Goal: Understand process/instructions: Learn how to perform a task or action

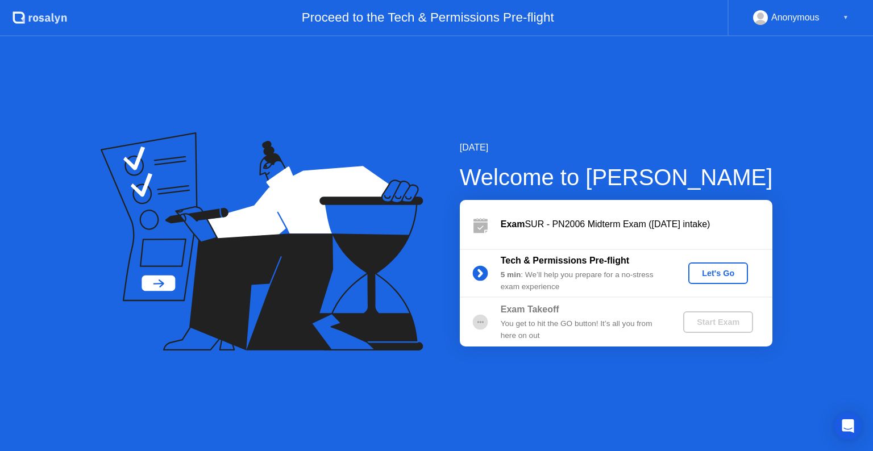
click at [716, 270] on div "Let's Go" at bounding box center [717, 273] width 51 height 9
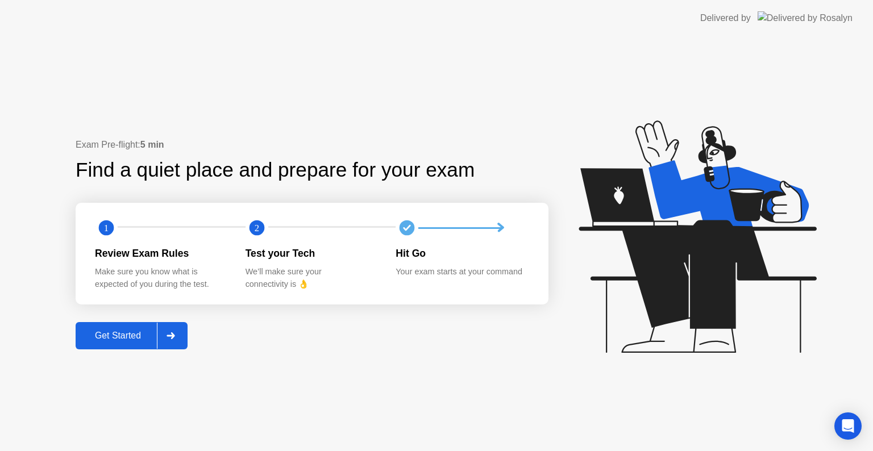
click at [95, 335] on div "Get Started" at bounding box center [118, 336] width 78 height 10
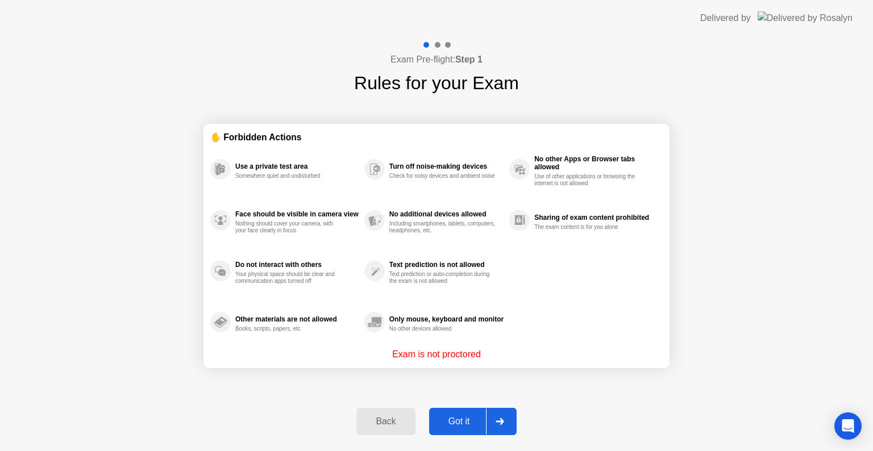
click at [445, 416] on div "Got it" at bounding box center [458, 421] width 53 height 10
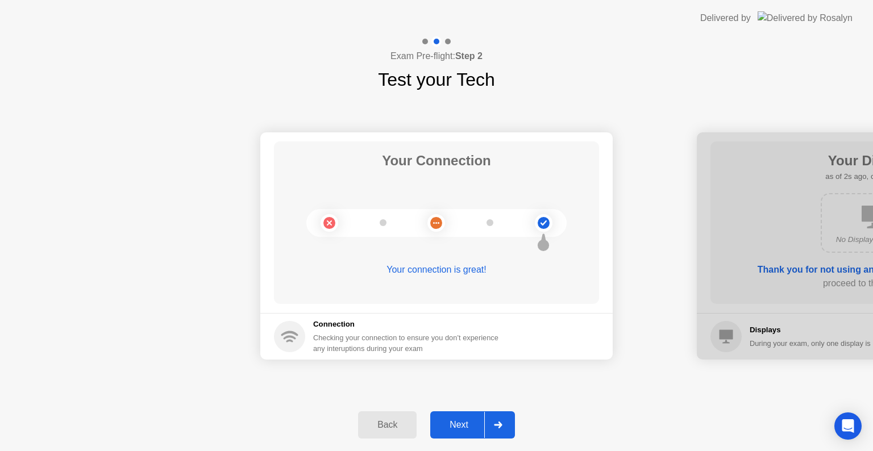
click at [452, 430] on div "Next" at bounding box center [458, 425] width 51 height 10
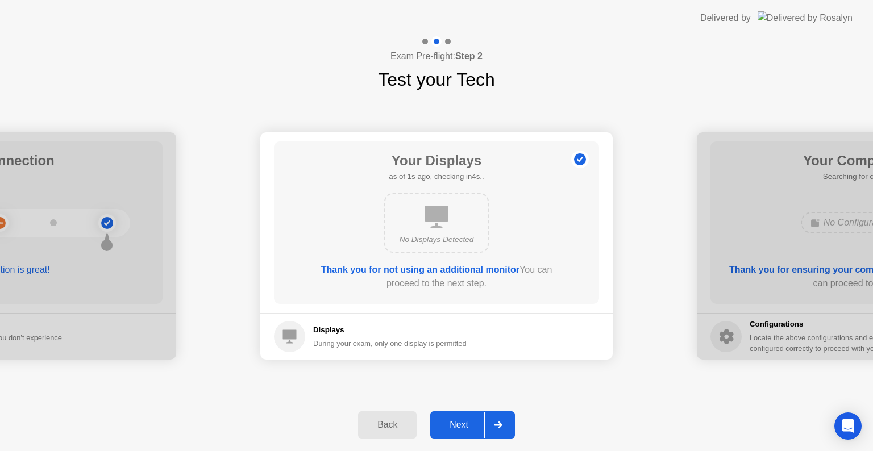
click at [452, 430] on div "Next" at bounding box center [458, 425] width 51 height 10
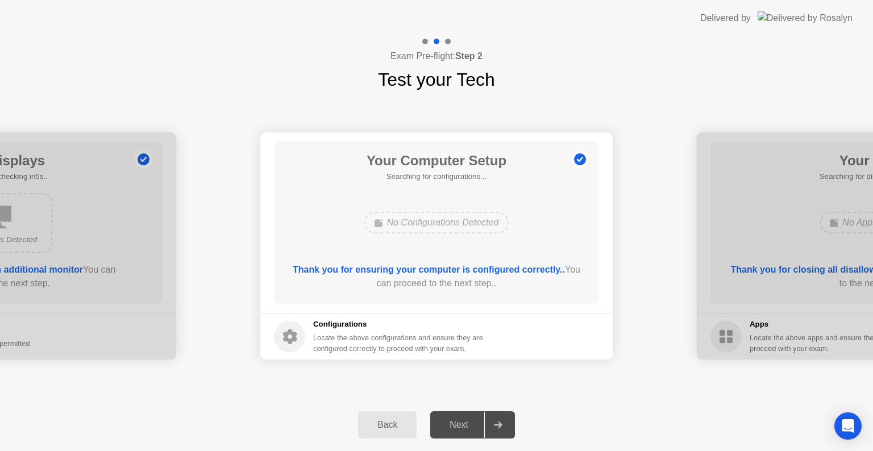
click at [452, 430] on div "Next" at bounding box center [458, 425] width 51 height 10
click at [452, 425] on div "Next" at bounding box center [458, 425] width 51 height 10
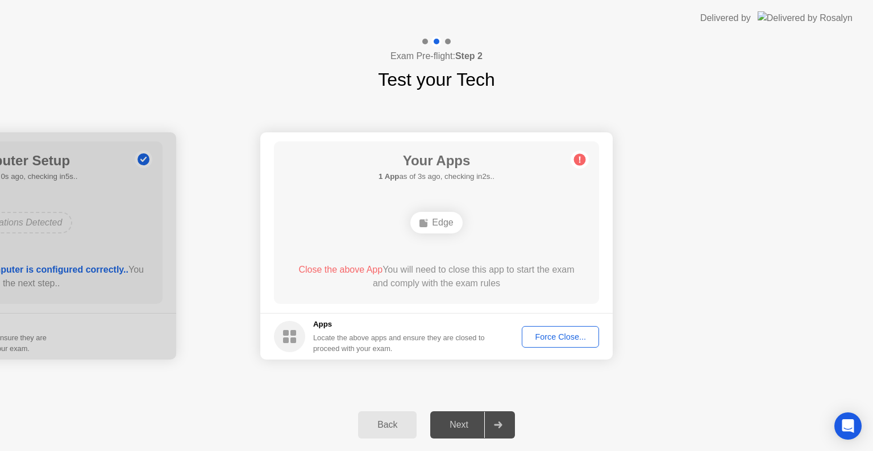
click at [571, 339] on div "Force Close..." at bounding box center [559, 336] width 69 height 9
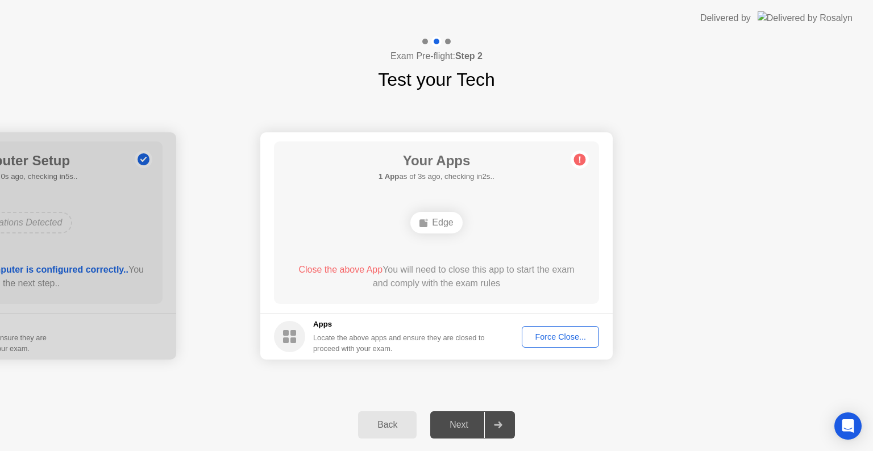
click at [553, 333] on div "Force Close..." at bounding box center [559, 336] width 69 height 9
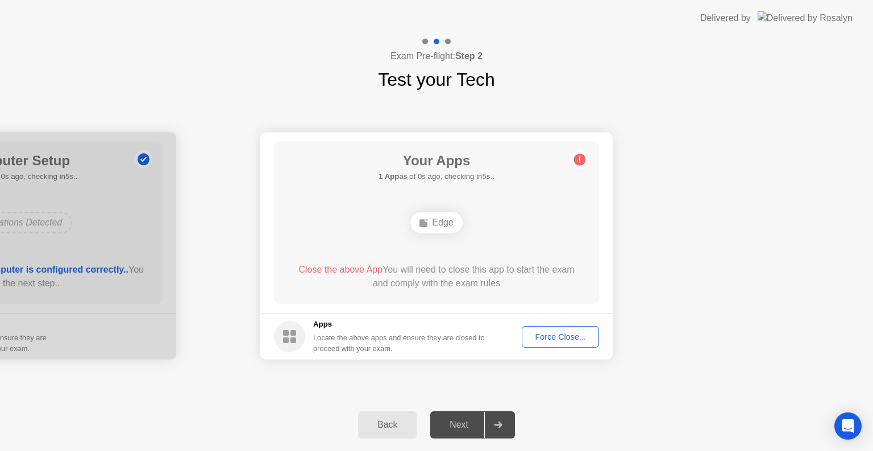
click at [536, 340] on div "Force Close..." at bounding box center [559, 336] width 69 height 9
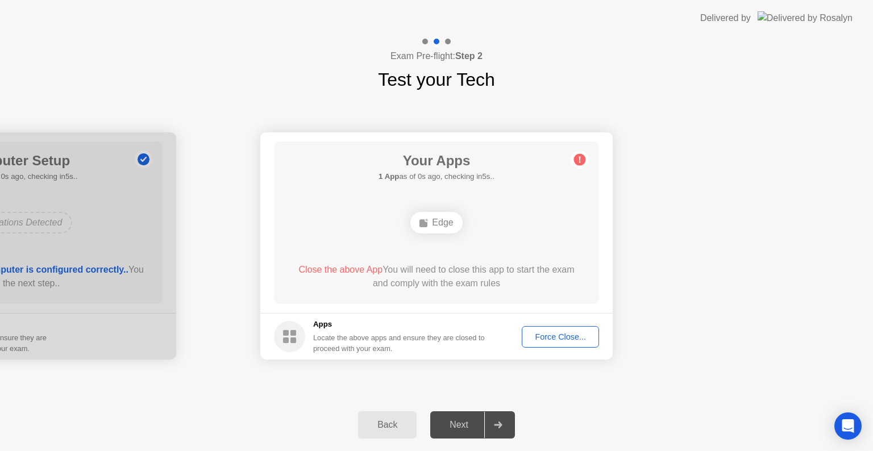
click at [543, 335] on div "Force Close..." at bounding box center [559, 336] width 69 height 9
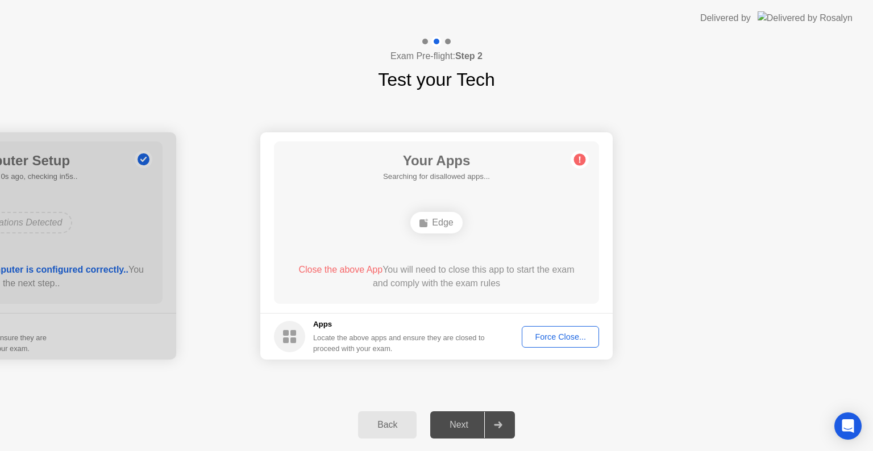
click at [550, 332] on div "Force Close..." at bounding box center [559, 336] width 69 height 9
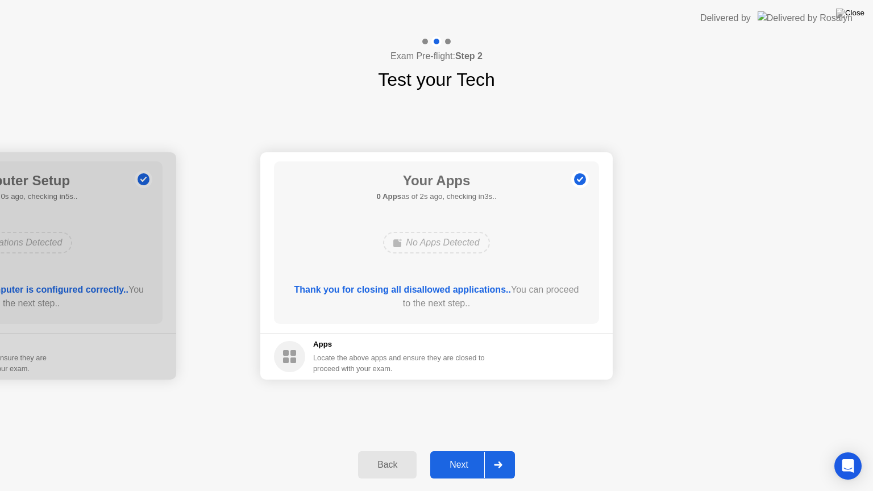
click at [461, 450] on div "Next" at bounding box center [458, 465] width 51 height 10
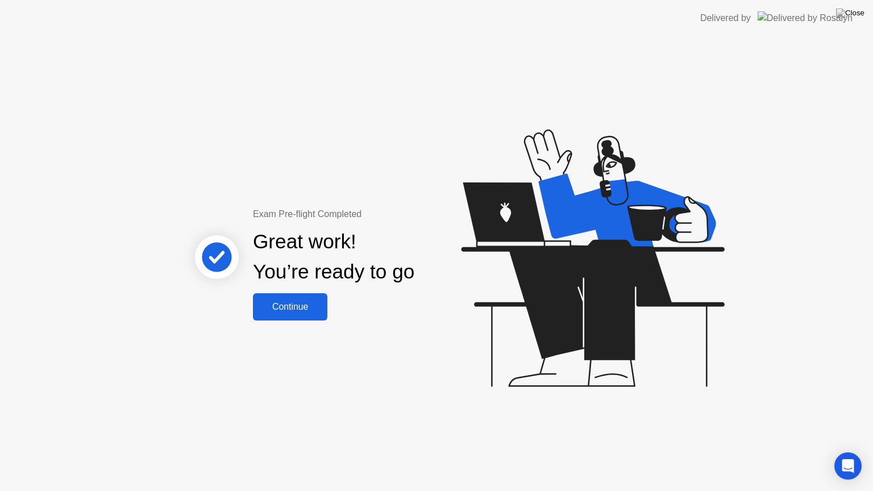
click at [304, 298] on button "Continue" at bounding box center [290, 306] width 74 height 27
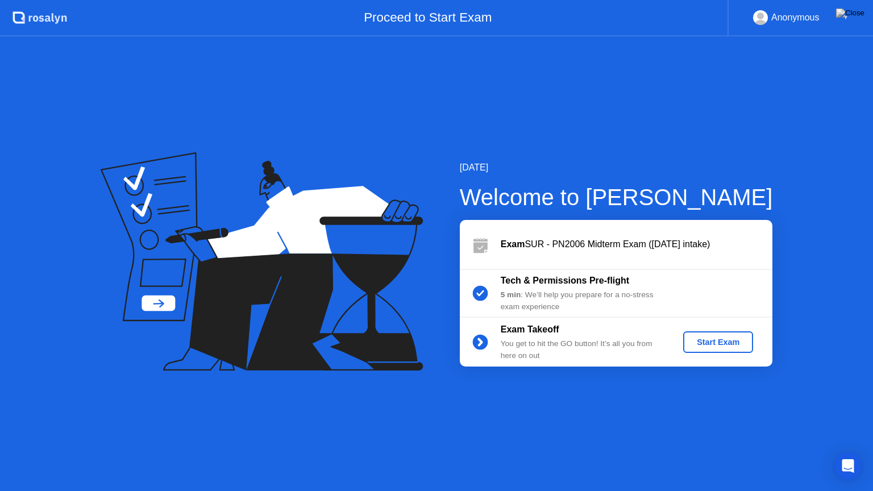
click at [715, 346] on div "Start Exam" at bounding box center [717, 341] width 61 height 9
